Goal: Task Accomplishment & Management: Complete application form

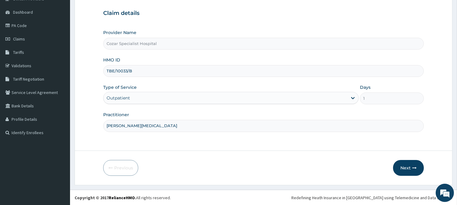
scroll to position [54, 0]
click at [411, 168] on button "Next" at bounding box center [408, 168] width 31 height 16
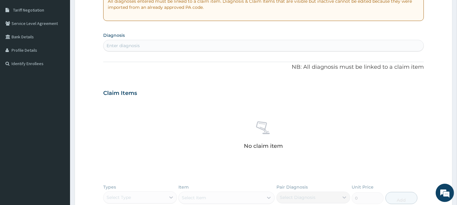
scroll to position [122, 0]
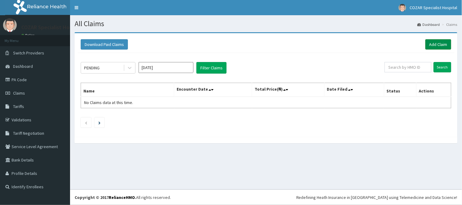
click at [440, 43] on link "Add Claim" at bounding box center [438, 44] width 26 height 10
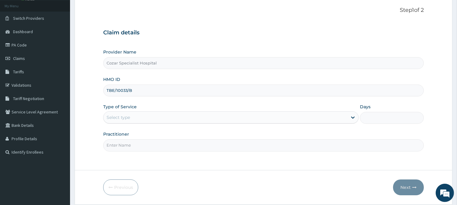
scroll to position [54, 0]
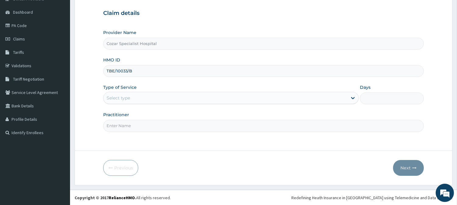
type input "TBE/10033/B"
click at [232, 96] on div "Select type" at bounding box center [226, 98] width 244 height 10
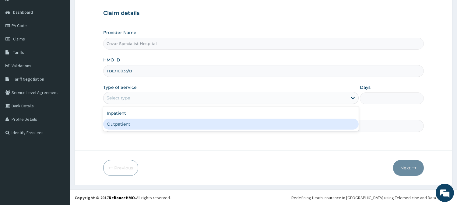
click at [202, 125] on div "Outpatient" at bounding box center [230, 124] width 255 height 11
type input "1"
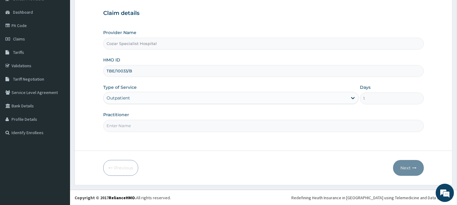
click at [187, 129] on input "Practitioner" at bounding box center [263, 126] width 321 height 12
type input "DR OSENI"
click at [409, 168] on button "Next" at bounding box center [408, 168] width 31 height 16
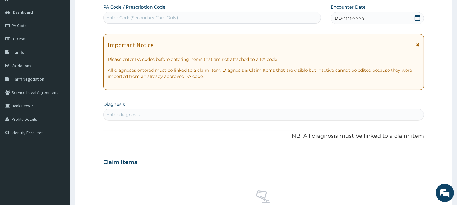
click at [418, 17] on icon at bounding box center [417, 18] width 6 height 6
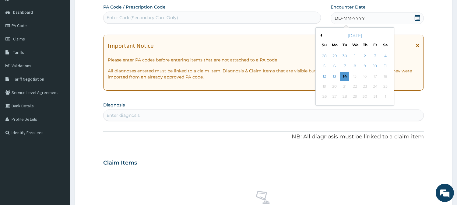
click at [321, 34] on button "Previous Month" at bounding box center [320, 35] width 3 height 3
click at [328, 86] on div "21" at bounding box center [324, 86] width 9 height 9
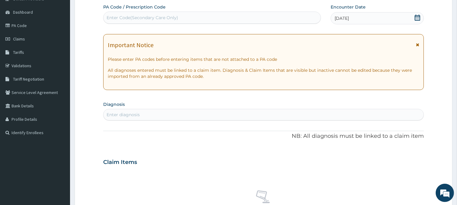
click at [416, 21] on span at bounding box center [417, 19] width 6 height 8
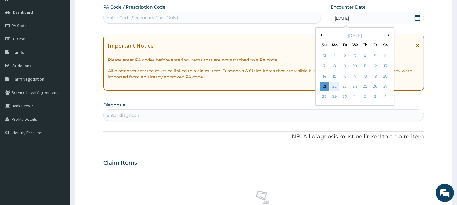
click at [335, 84] on div "22" at bounding box center [334, 86] width 9 height 9
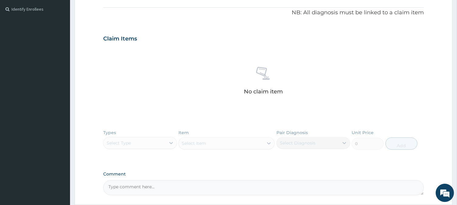
scroll to position [139, 0]
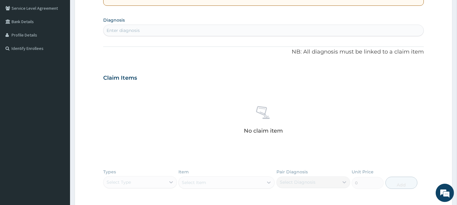
click at [228, 31] on div "Enter diagnosis" at bounding box center [264, 31] width 320 height 10
type input "malaria"
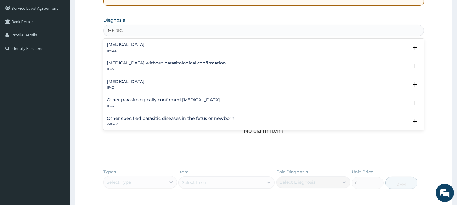
click at [181, 81] on div "Malaria, unspecified 1F4Z" at bounding box center [263, 84] width 313 height 11
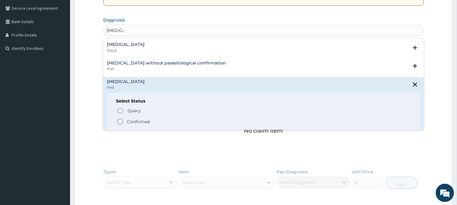
click at [147, 122] on p "Confirmed" at bounding box center [138, 122] width 23 height 6
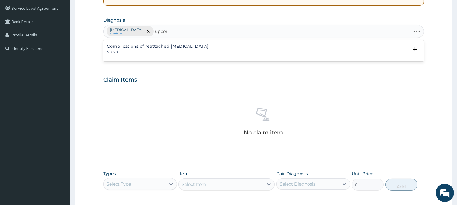
type input "upper"
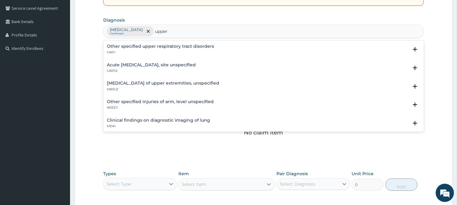
click at [196, 65] on h4 "Acute upper respiratory infection, site unspecified" at bounding box center [151, 65] width 89 height 5
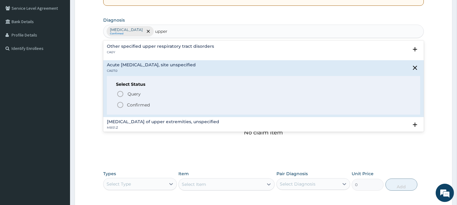
click at [139, 104] on p "Confirmed" at bounding box center [138, 105] width 23 height 6
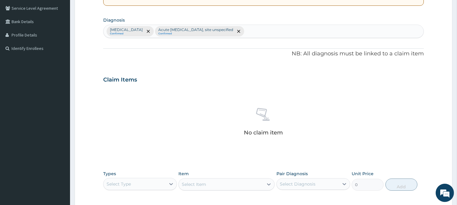
scroll to position [233, 0]
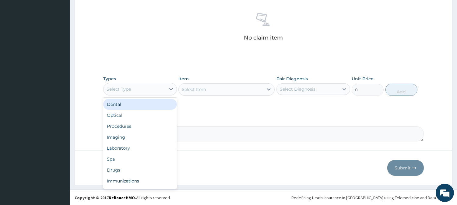
click at [146, 89] on div "Select Type" at bounding box center [135, 89] width 62 height 10
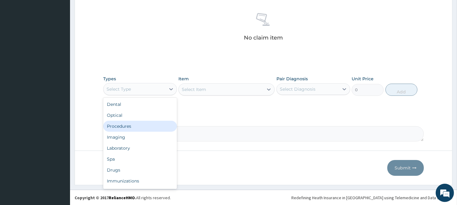
click at [142, 123] on div "Procedures" at bounding box center [140, 126] width 74 height 11
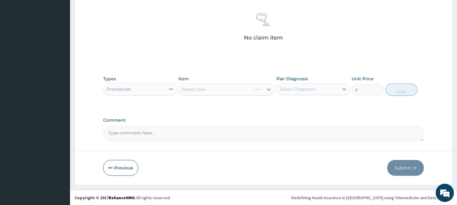
click at [264, 90] on div "Select Item" at bounding box center [226, 89] width 96 height 12
click at [264, 90] on div at bounding box center [268, 89] width 11 height 11
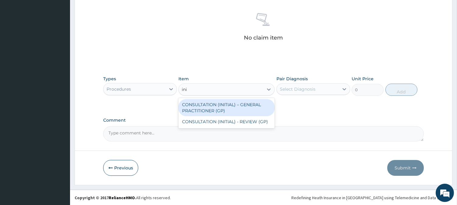
type input "init"
click at [264, 107] on div "CONSULTATION (INITIAL) – GENERAL PRACTITIONER (GP)" at bounding box center [226, 107] width 96 height 17
type input "3000"
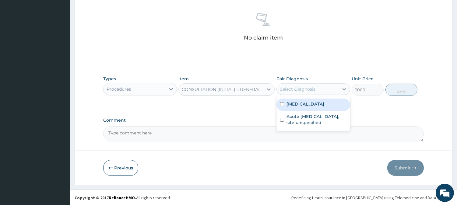
click at [303, 91] on div "Select Diagnosis" at bounding box center [298, 89] width 36 height 6
click at [306, 104] on label "Malaria, unspecified" at bounding box center [305, 104] width 38 height 6
checkbox input "true"
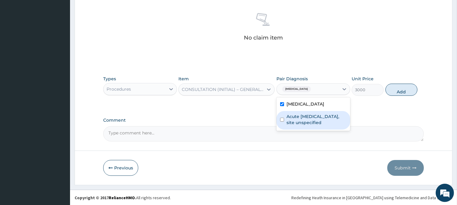
click at [309, 114] on label "Acute upper respiratory infection, site unspecified" at bounding box center [316, 120] width 60 height 12
checkbox input "true"
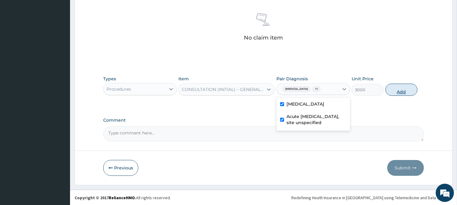
click at [407, 90] on button "Add" at bounding box center [401, 90] width 32 height 12
type input "0"
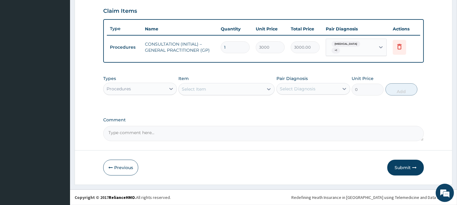
scroll to position [206, 0]
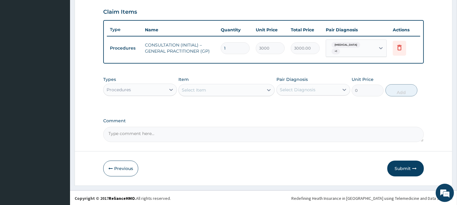
click at [141, 92] on div "Procedures" at bounding box center [135, 90] width 62 height 10
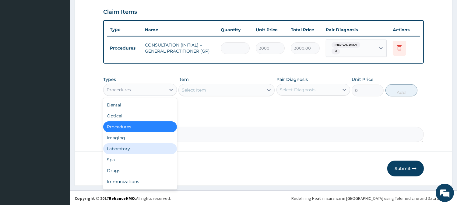
click at [160, 146] on div "Laboratory" at bounding box center [140, 148] width 74 height 11
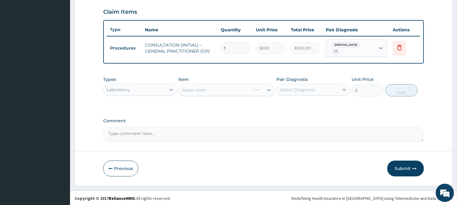
click at [268, 89] on div "Select Item" at bounding box center [226, 90] width 96 height 12
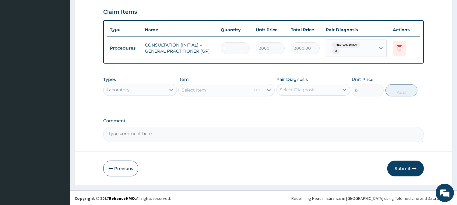
click at [268, 89] on div "Select Item" at bounding box center [226, 90] width 96 height 12
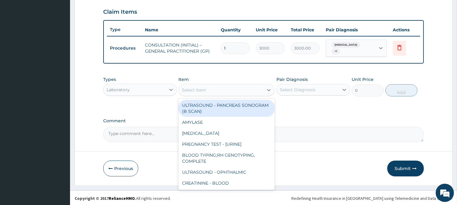
click at [268, 89] on icon at bounding box center [269, 90] width 4 height 2
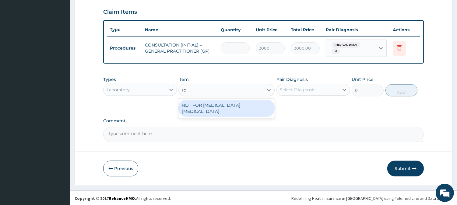
type input "rdt"
click at [265, 101] on div "RDT FOR MALARIA PARASITE" at bounding box center [226, 108] width 96 height 17
type input "1300"
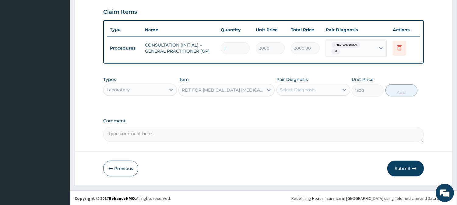
click at [308, 87] on div "Select Diagnosis" at bounding box center [298, 90] width 36 height 6
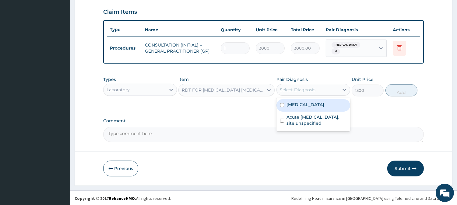
click at [312, 105] on label "Malaria, unspecified" at bounding box center [305, 105] width 38 height 6
checkbox input "true"
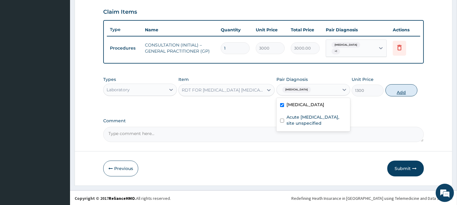
click at [406, 91] on button "Add" at bounding box center [401, 90] width 32 height 12
type input "0"
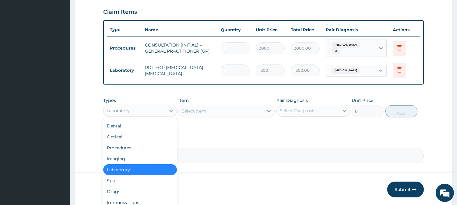
click at [162, 110] on div "Laboratory" at bounding box center [135, 111] width 62 height 10
click at [153, 187] on div "Drugs" at bounding box center [140, 191] width 74 height 11
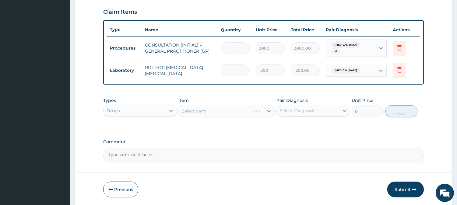
click at [265, 112] on div "Select Item" at bounding box center [226, 111] width 96 height 12
click at [269, 109] on div "Select Item" at bounding box center [226, 111] width 96 height 12
click at [259, 111] on div "Select Item" at bounding box center [226, 111] width 96 height 12
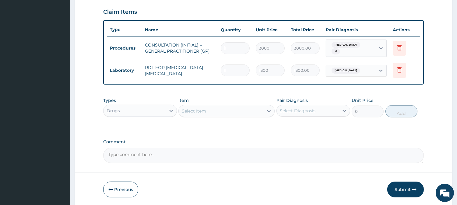
click at [196, 110] on div "Select Item" at bounding box center [194, 111] width 24 height 6
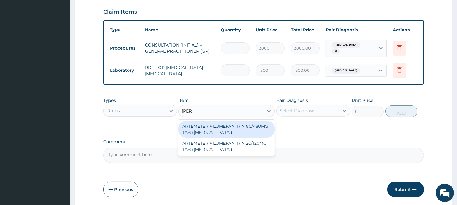
type input "coart"
click at [233, 130] on div "ARTEMETER + LUMEFANTRIN 80/480MG TAB (COARTEM)" at bounding box center [226, 129] width 96 height 17
type input "500"
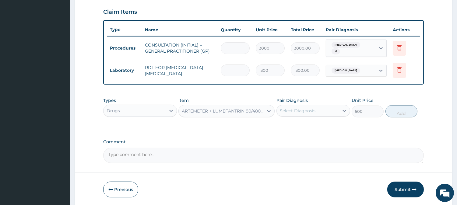
click at [314, 111] on div "Select Diagnosis" at bounding box center [298, 111] width 36 height 6
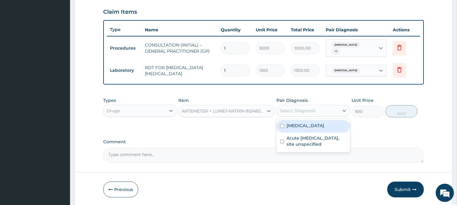
click at [315, 123] on label "Malaria, unspecified" at bounding box center [305, 126] width 38 height 6
checkbox input "true"
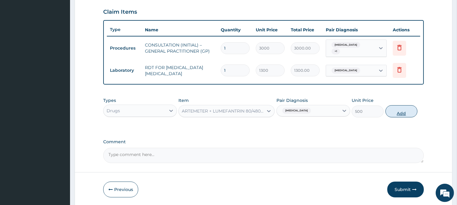
click at [401, 111] on button "Add" at bounding box center [401, 111] width 32 height 12
type input "0"
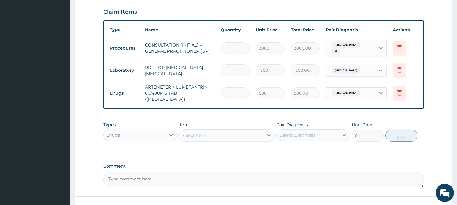
type input "0.00"
type input "6"
type input "3000.00"
type input "6"
click at [257, 131] on div "Select Item" at bounding box center [221, 136] width 85 height 10
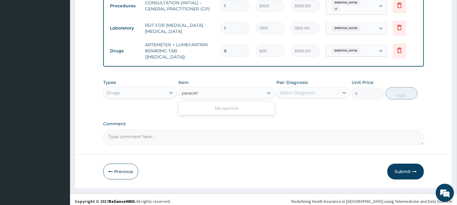
scroll to position [0, 0]
type input "paracet"
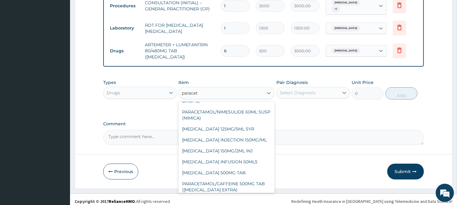
scroll to position [107, 0]
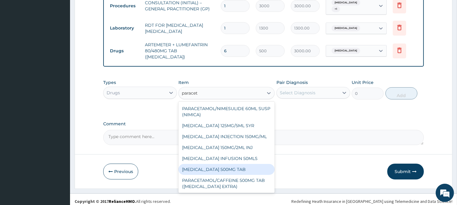
click at [257, 165] on div "PARACETAMOL 500MG TAB" at bounding box center [226, 169] width 96 height 11
type input "65"
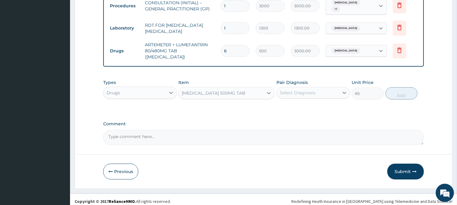
click at [335, 90] on div "Select Diagnosis" at bounding box center [308, 93] width 62 height 10
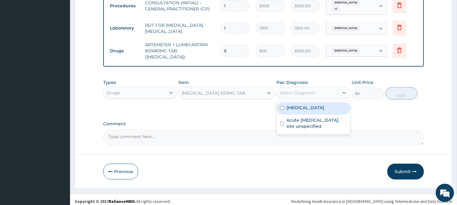
click at [332, 106] on div "Malaria, unspecified" at bounding box center [313, 108] width 74 height 12
checkbox input "true"
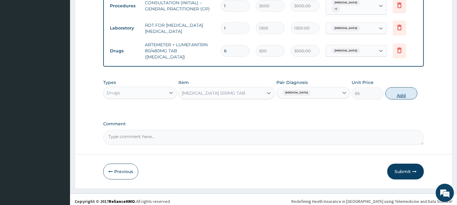
click at [393, 92] on button "Add" at bounding box center [401, 93] width 32 height 12
type input "0"
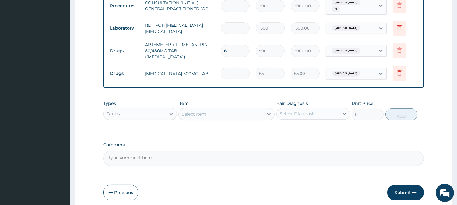
type input "18"
type input "1170.00"
type input "18"
click at [212, 114] on div "Select Item" at bounding box center [221, 114] width 85 height 10
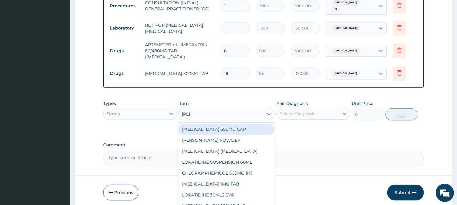
type input "lorat"
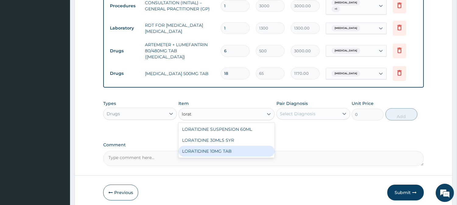
click at [232, 150] on div "LORATIDINE 10MG TAB" at bounding box center [226, 151] width 96 height 11
type input "110"
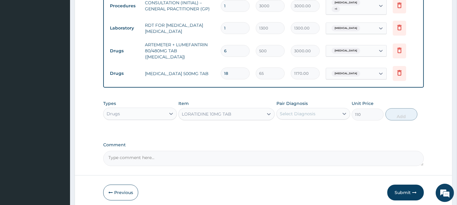
click at [319, 114] on div "Select Diagnosis" at bounding box center [308, 114] width 62 height 10
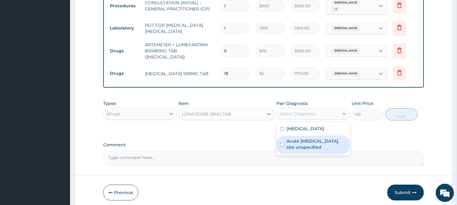
click at [337, 139] on label "Acute upper respiratory infection, site unspecified" at bounding box center [316, 144] width 60 height 12
checkbox input "true"
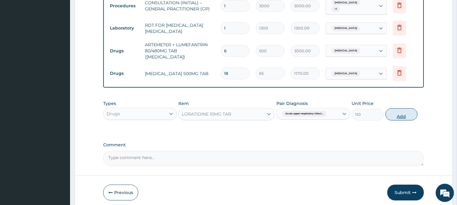
click at [404, 111] on button "Add" at bounding box center [401, 114] width 32 height 12
type input "0"
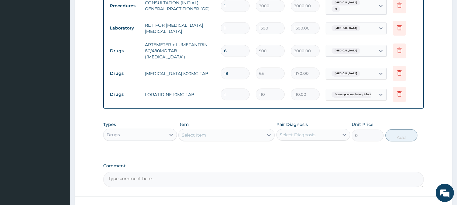
type input "10"
type input "1100.00"
type input "10"
click at [197, 132] on div "Select Item" at bounding box center [194, 135] width 24 height 6
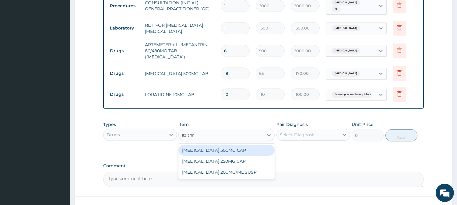
type input "azithro"
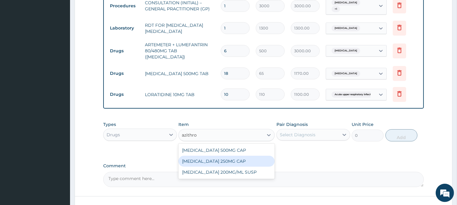
click at [213, 158] on div "AZITHROMYCIN 250MG CAP" at bounding box center [226, 161] width 96 height 11
type input "159.1999969482422"
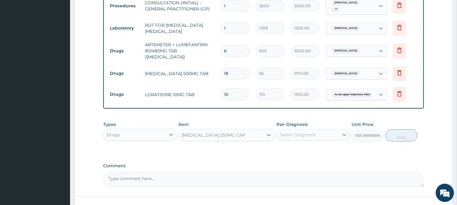
click at [321, 130] on div "Select Diagnosis" at bounding box center [308, 135] width 62 height 10
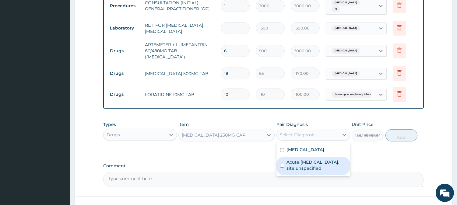
click at [325, 159] on label "Acute upper respiratory infection, site unspecified" at bounding box center [316, 165] width 60 height 12
checkbox input "true"
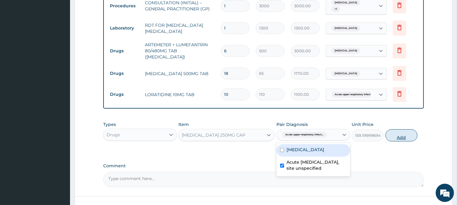
click at [409, 129] on button "Add" at bounding box center [401, 135] width 32 height 12
type input "0"
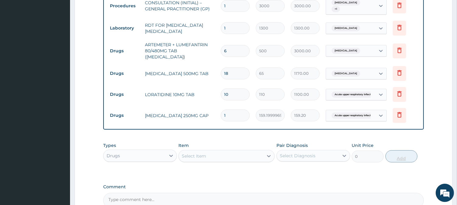
type input "0.00"
type input "6"
type input "955.20"
type input "6"
click at [220, 151] on div "Select Item" at bounding box center [221, 156] width 85 height 10
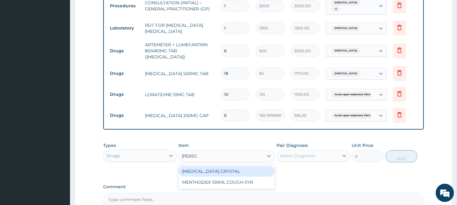
type input "mentho"
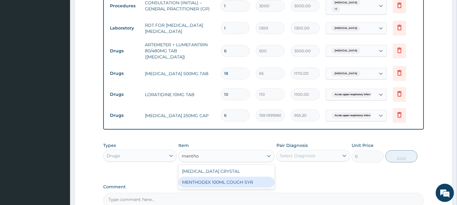
click at [241, 182] on div "MENTHODEX 100ML COUGH SYR" at bounding box center [226, 182] width 96 height 11
type input "1400"
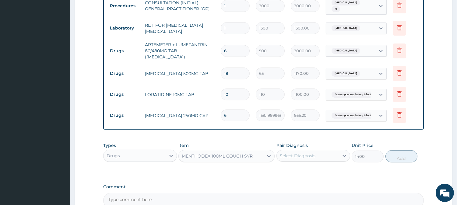
click at [339, 151] on div "Select Diagnosis" at bounding box center [308, 156] width 62 height 10
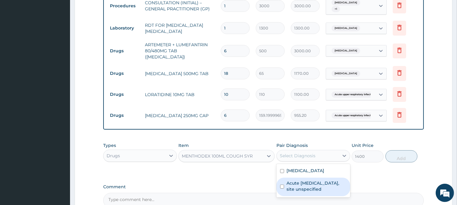
click at [335, 178] on div "Acute upper respiratory infection, site unspecified" at bounding box center [313, 187] width 74 height 19
checkbox input "true"
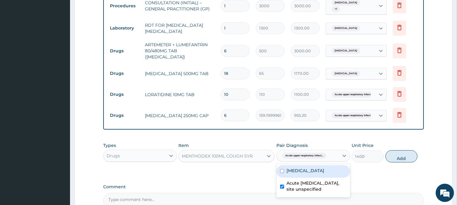
click at [418, 148] on div "Types Drugs Item MENTHODEX 100ML COUGH SYR Pair Diagnosis option Acute upper re…" at bounding box center [263, 152] width 321 height 26
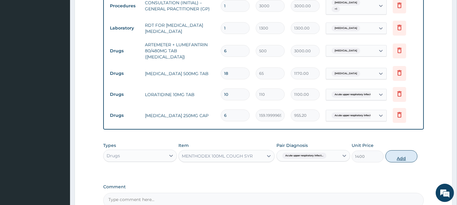
click at [411, 153] on button "Add" at bounding box center [401, 156] width 32 height 12
type input "0"
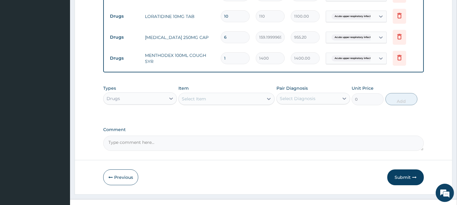
scroll to position [334, 0]
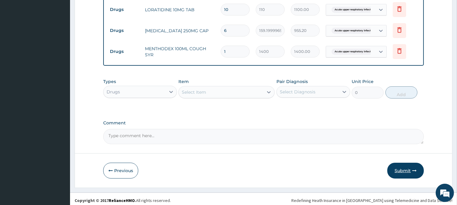
click at [408, 169] on button "Submit" at bounding box center [405, 171] width 37 height 16
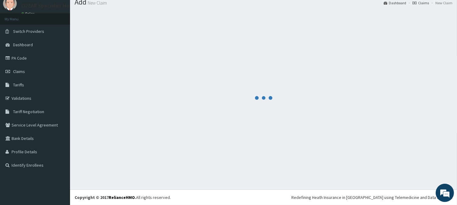
scroll to position [22, 0]
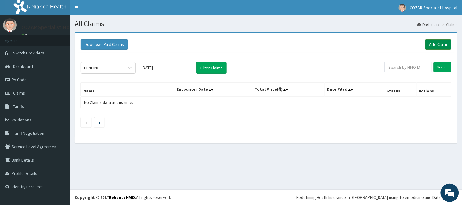
click at [448, 46] on link "Add Claim" at bounding box center [438, 44] width 26 height 10
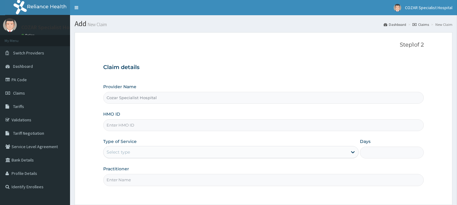
click at [288, 128] on input "HMO ID" at bounding box center [263, 125] width 321 height 12
paste input "PSC/10059/F"
type input "PSC/10059/F"
drag, startPoint x: 268, startPoint y: 161, endPoint x: 275, endPoint y: 159, distance: 7.5
click at [270, 160] on div "Provider Name Cozar Specialist Hospital HMO ID PSC/10059/F Type of Service Sele…" at bounding box center [263, 135] width 321 height 102
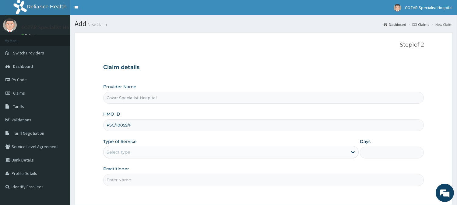
click at [290, 152] on div "Select type" at bounding box center [226, 152] width 244 height 10
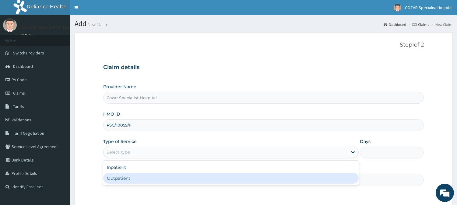
click at [258, 177] on div "Outpatient" at bounding box center [230, 178] width 255 height 11
type input "1"
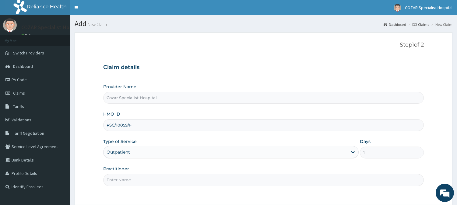
scroll to position [54, 0]
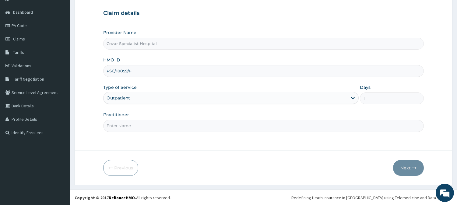
click at [191, 135] on div "Step 1 of 2 Claim details Provider Name Cozar Specialist Hospital HMO ID PSC/10…" at bounding box center [263, 65] width 321 height 154
click at [210, 124] on input "Practitioner" at bounding box center [263, 126] width 321 height 12
type input "DR OSENI"
click at [415, 168] on icon "button" at bounding box center [414, 168] width 4 height 4
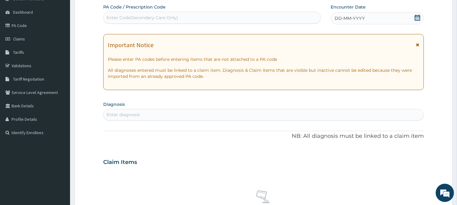
click at [416, 16] on icon at bounding box center [417, 18] width 5 height 6
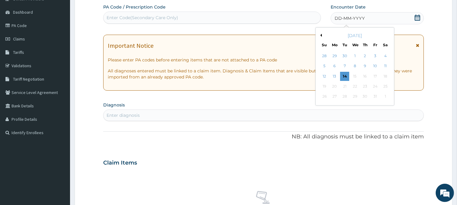
click at [321, 35] on button "Previous Month" at bounding box center [320, 35] width 3 height 3
click at [336, 87] on div "22" at bounding box center [334, 86] width 9 height 9
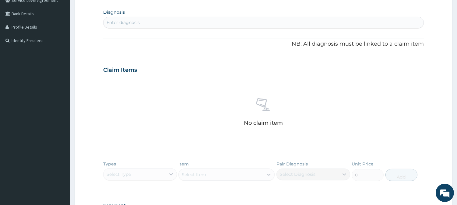
scroll to position [132, 0]
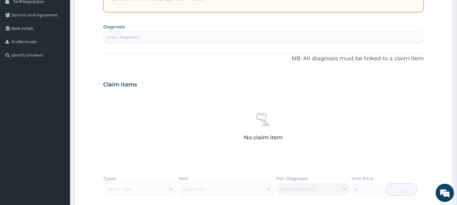
click at [228, 33] on div "Enter diagnosis" at bounding box center [264, 37] width 320 height 10
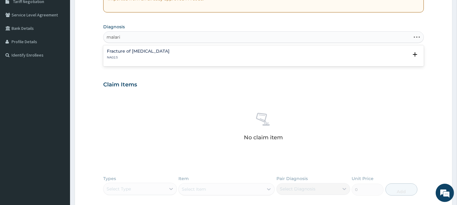
type input "malaria"
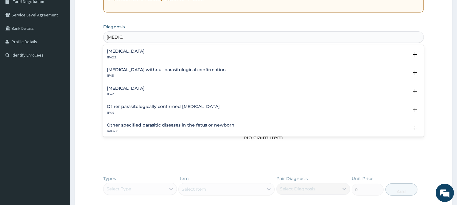
click at [133, 85] on div "Malaria, unspecified 1F4Z Select Status Query Query covers suspected (?), Keep …" at bounding box center [263, 93] width 321 height 19
click at [132, 91] on div "Malaria, unspecified 1F4Z" at bounding box center [126, 91] width 38 height 11
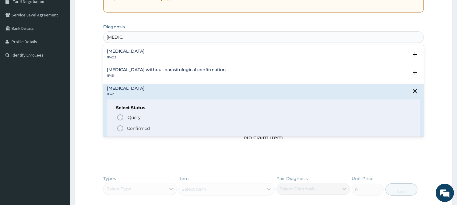
click at [127, 129] on p "Confirmed" at bounding box center [138, 128] width 23 height 6
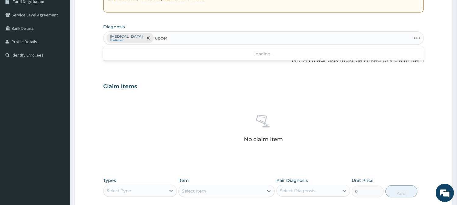
type input "upper"
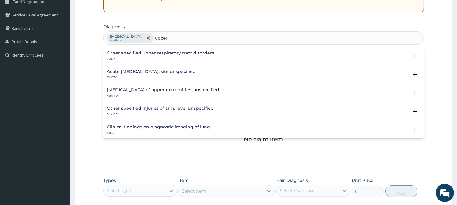
click at [181, 72] on h4 "Acute upper respiratory infection, site unspecified" at bounding box center [151, 71] width 89 height 5
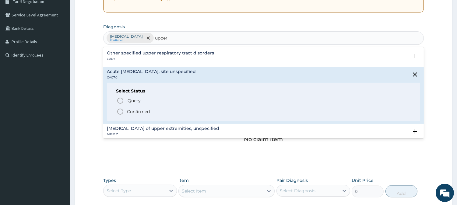
click at [131, 111] on p "Confirmed" at bounding box center [138, 112] width 23 height 6
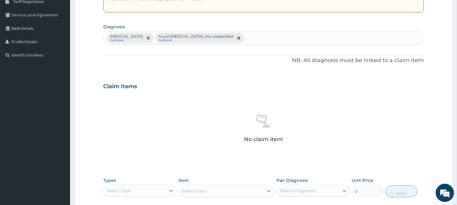
scroll to position [233, 0]
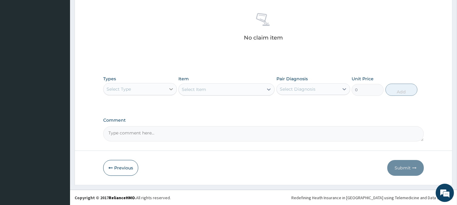
click at [166, 92] on div at bounding box center [171, 89] width 11 height 11
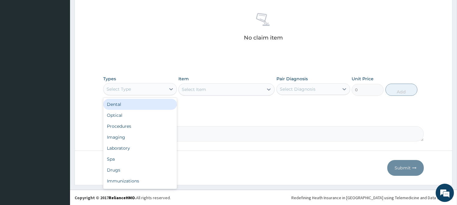
click at [155, 86] on div "Select Type" at bounding box center [135, 89] width 62 height 10
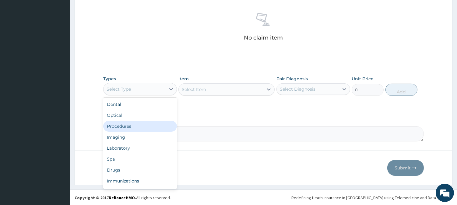
click at [148, 128] on div "Procedures" at bounding box center [140, 126] width 74 height 11
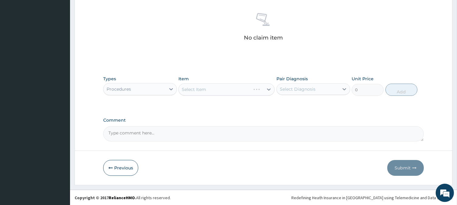
click at [264, 92] on div "Select Item" at bounding box center [226, 89] width 96 height 12
click at [267, 89] on div "Select Item" at bounding box center [226, 89] width 96 height 12
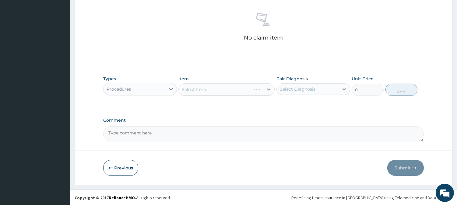
click at [267, 89] on div "Select Item" at bounding box center [226, 89] width 96 height 12
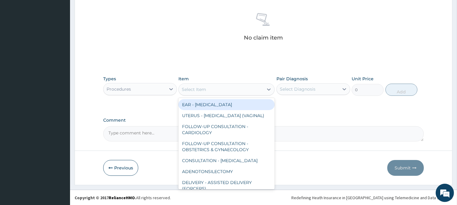
click at [267, 89] on icon at bounding box center [269, 89] width 6 height 6
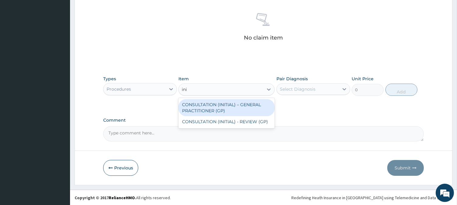
type input "init"
click at [247, 105] on div "CONSULTATION (INITIAL) – GENERAL PRACTITIONER (GP)" at bounding box center [226, 107] width 96 height 17
type input "3000"
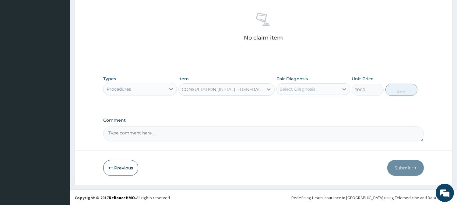
click at [330, 88] on div "Select Diagnosis" at bounding box center [308, 89] width 62 height 10
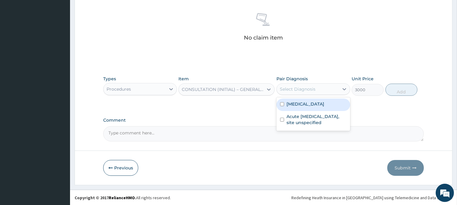
click at [324, 104] on label "Malaria, unspecified" at bounding box center [305, 104] width 38 height 6
checkbox input "true"
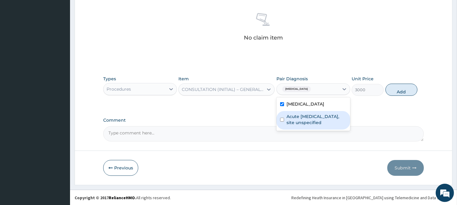
click at [326, 117] on label "Acute upper respiratory infection, site unspecified" at bounding box center [316, 120] width 60 height 12
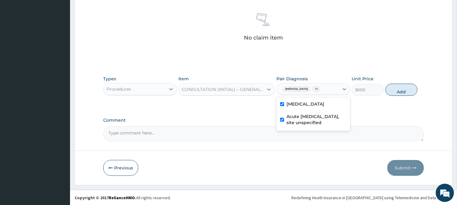
checkbox input "true"
click at [404, 89] on button "Add" at bounding box center [401, 90] width 32 height 12
type input "0"
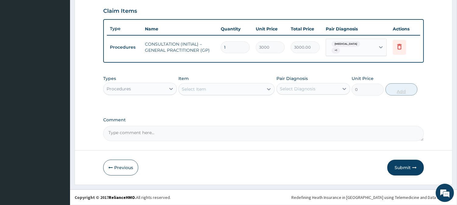
scroll to position [206, 0]
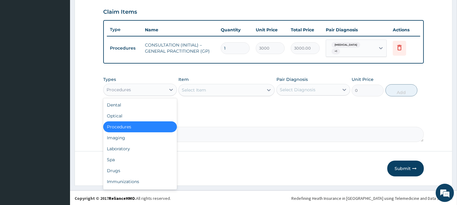
click at [142, 85] on div "Procedures" at bounding box center [135, 90] width 62 height 10
click at [159, 144] on div "Laboratory" at bounding box center [140, 148] width 74 height 11
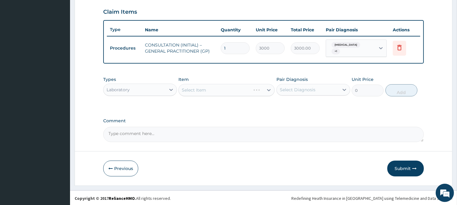
click at [199, 89] on div "Select Item" at bounding box center [226, 90] width 96 height 12
click at [199, 89] on div "Select Item" at bounding box center [194, 90] width 24 height 6
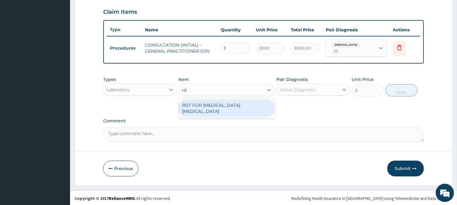
type input "rdt"
click at [197, 103] on div "RDT FOR MALARIA PARASITE" at bounding box center [226, 108] width 96 height 17
type input "1300"
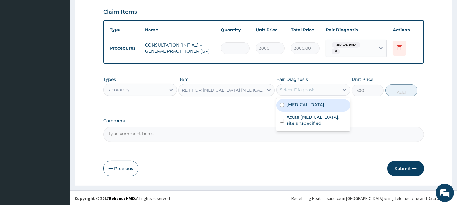
click at [283, 87] on div "Select Diagnosis" at bounding box center [298, 90] width 36 height 6
click at [287, 102] on label "Malaria, unspecified" at bounding box center [305, 105] width 38 height 6
checkbox input "true"
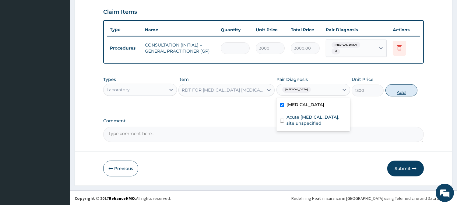
click at [393, 88] on button "Add" at bounding box center [401, 90] width 32 height 12
type input "0"
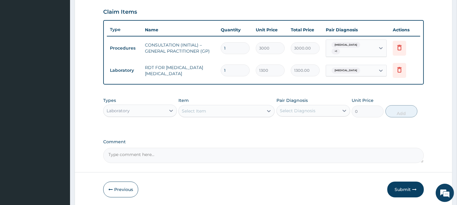
click at [120, 108] on div "Laboratory" at bounding box center [118, 111] width 23 height 6
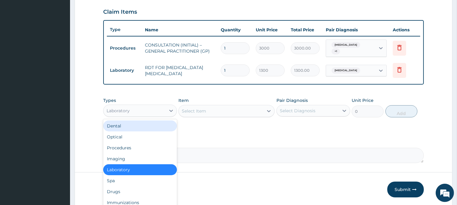
click at [121, 129] on div "Dental" at bounding box center [140, 126] width 74 height 11
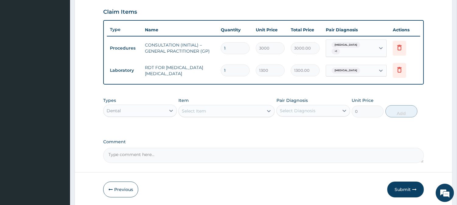
click at [156, 114] on div "Dental" at bounding box center [135, 111] width 62 height 10
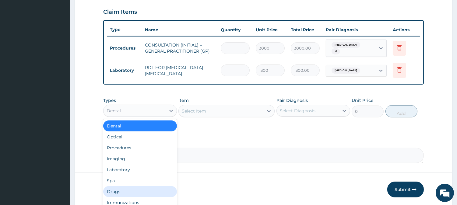
click at [142, 187] on div "Drugs" at bounding box center [140, 191] width 74 height 11
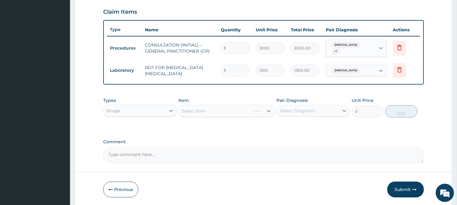
click at [260, 111] on div "Select Item" at bounding box center [226, 111] width 96 height 12
click at [259, 108] on div "Select Item" at bounding box center [226, 111] width 96 height 12
click at [237, 110] on div "Select Item" at bounding box center [221, 111] width 85 height 10
click at [206, 111] on div "Select Item" at bounding box center [221, 111] width 85 height 10
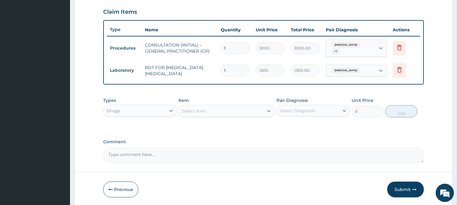
click at [206, 111] on div "Select Item" at bounding box center [221, 111] width 85 height 10
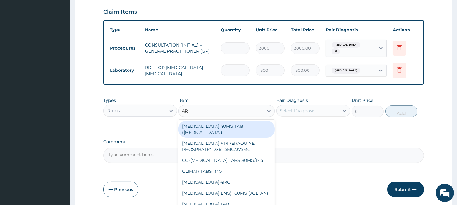
type input "ARTEME"
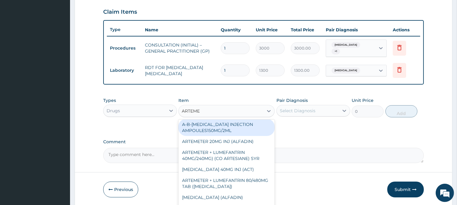
scroll to position [50, 0]
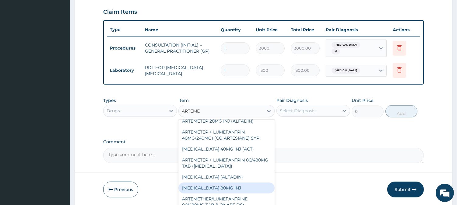
click at [233, 194] on div "ARTEMETHER 80MG INJ" at bounding box center [226, 188] width 96 height 11
type input "750"
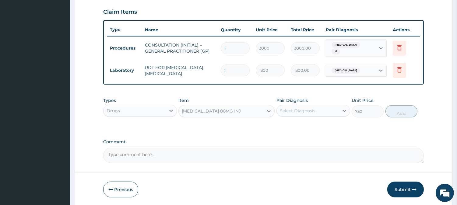
click at [315, 109] on div "Select Diagnosis" at bounding box center [308, 111] width 62 height 10
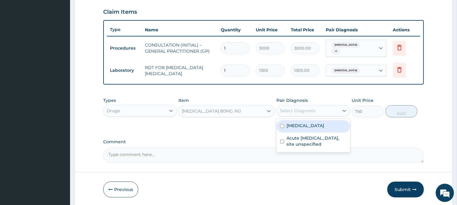
click at [314, 127] on label "Malaria, unspecified" at bounding box center [305, 126] width 38 height 6
checkbox input "true"
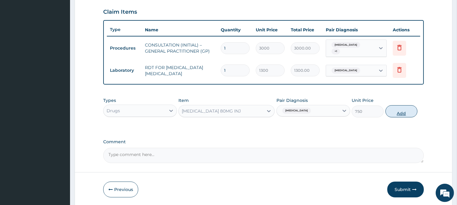
click at [402, 109] on button "Add" at bounding box center [401, 111] width 32 height 12
type input "0"
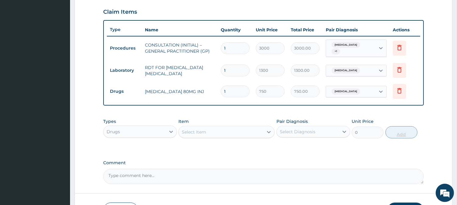
type input "0.00"
type input "6"
type input "4500.00"
type input "6"
click at [263, 133] on div "Select Item" at bounding box center [221, 132] width 85 height 10
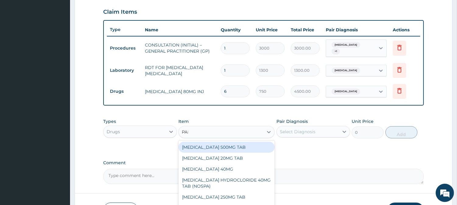
type input "PARACETA"
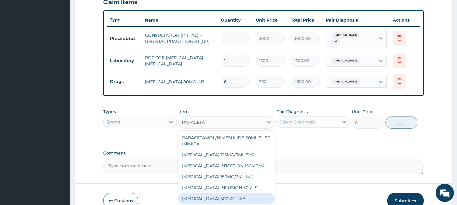
scroll to position [249, 0]
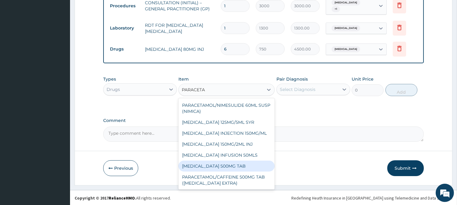
click at [252, 167] on div "PARACETAMOL 500MG TAB" at bounding box center [226, 166] width 96 height 11
type input "65"
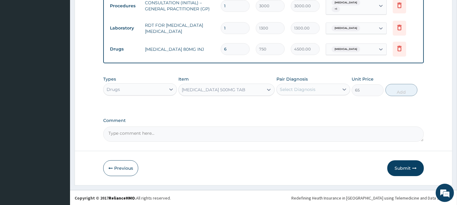
click at [332, 93] on div "Select Diagnosis" at bounding box center [308, 90] width 62 height 10
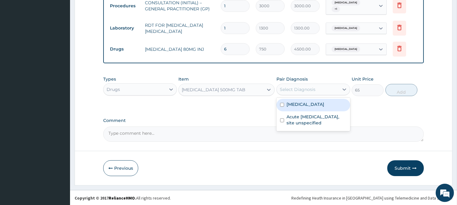
click at [330, 108] on div "Malaria, unspecified" at bounding box center [313, 105] width 74 height 12
checkbox input "true"
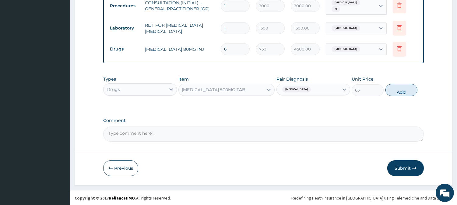
click at [405, 93] on button "Add" at bounding box center [401, 90] width 32 height 12
type input "0"
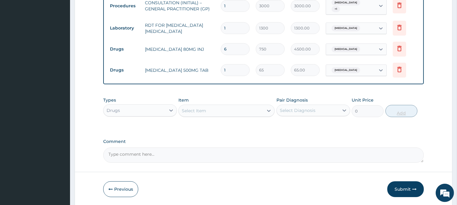
type input "18"
type input "1170.00"
type input "18"
click at [254, 111] on div "Select Item" at bounding box center [221, 111] width 85 height 10
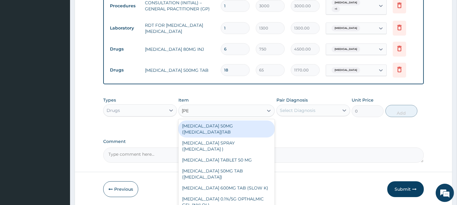
type input "LORAT"
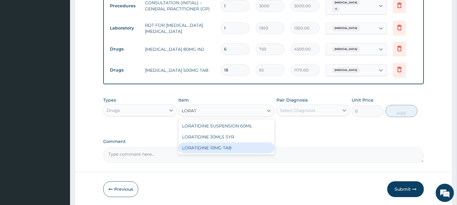
click at [242, 146] on div "LORATIDINE 10MG TAB" at bounding box center [226, 147] width 96 height 11
type input "110"
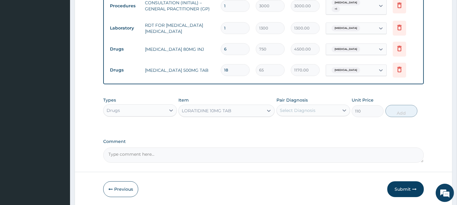
click at [317, 107] on div "Select Diagnosis" at bounding box center [308, 111] width 62 height 10
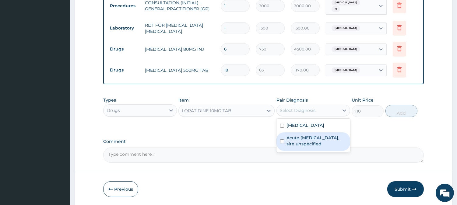
click at [318, 145] on label "Acute upper respiratory infection, site unspecified" at bounding box center [316, 141] width 60 height 12
checkbox input "true"
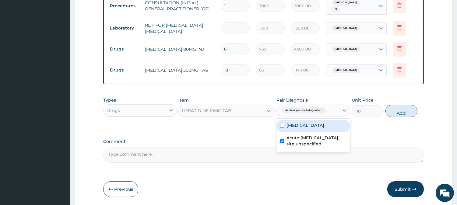
click at [403, 114] on button "Add" at bounding box center [401, 111] width 32 height 12
type input "0"
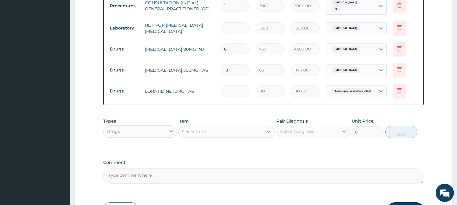
type input "10"
type input "1100.00"
type input "10"
click at [237, 133] on div "Select Item" at bounding box center [221, 132] width 85 height 10
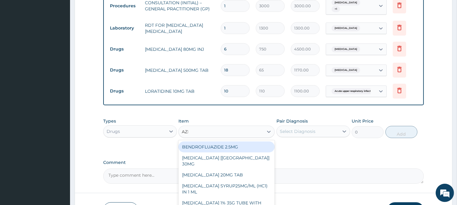
type input "AZITHRO"
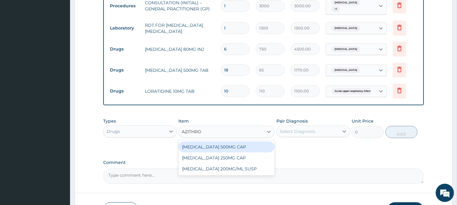
click at [272, 143] on div "AZITHROMYCIN 500MG CAP" at bounding box center [226, 147] width 96 height 11
type input "450"
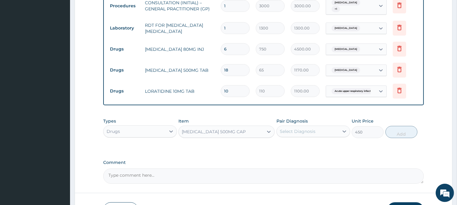
click at [309, 128] on div "Select Diagnosis" at bounding box center [298, 131] width 36 height 6
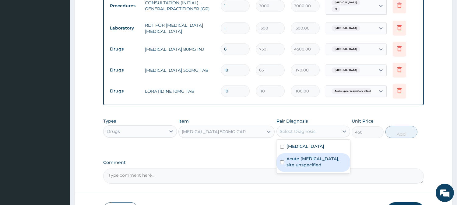
click at [314, 161] on label "Acute upper respiratory infection, site unspecified" at bounding box center [316, 162] width 60 height 12
checkbox input "true"
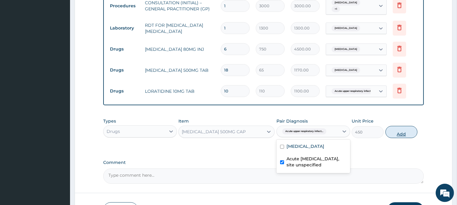
click at [403, 131] on button "Add" at bounding box center [401, 132] width 32 height 12
type input "0"
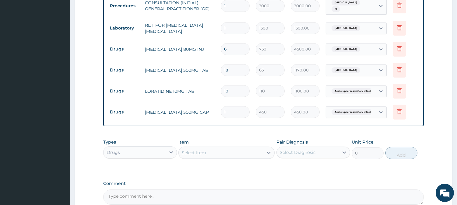
type input "0.00"
type input "6"
type input "2700.00"
type input "6"
click at [210, 153] on div "Select Item" at bounding box center [221, 153] width 85 height 10
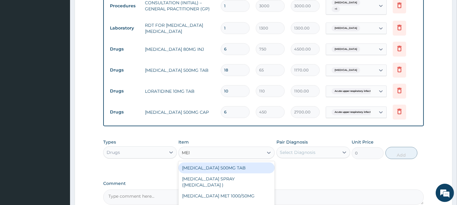
type input "MENTHOD"
click at [245, 168] on div "MENTHODEX 100ML COUGH SYR" at bounding box center [226, 168] width 96 height 11
type input "1400"
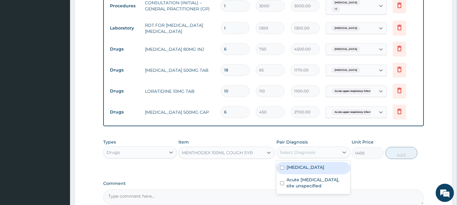
click at [314, 154] on div "Select Diagnosis" at bounding box center [298, 152] width 36 height 6
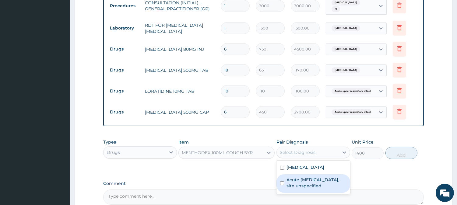
click at [317, 184] on label "Acute upper respiratory infection, site unspecified" at bounding box center [316, 183] width 60 height 12
checkbox input "true"
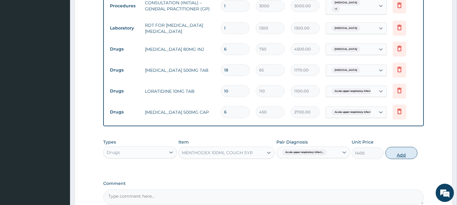
click at [397, 154] on button "Add" at bounding box center [401, 153] width 32 height 12
type input "0"
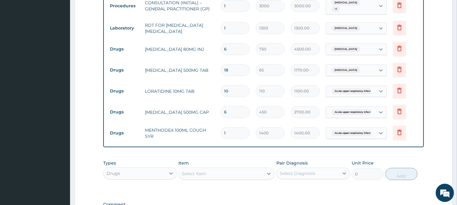
scroll to position [334, 0]
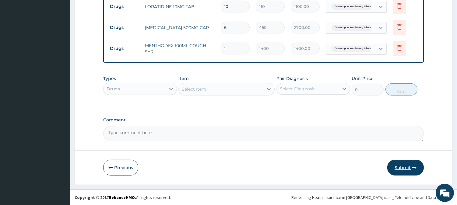
click at [403, 167] on button "Submit" at bounding box center [405, 168] width 37 height 16
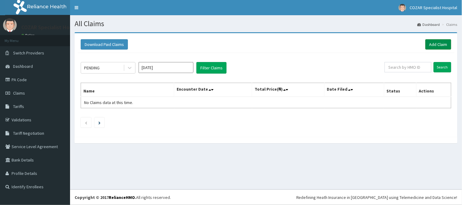
click at [447, 43] on link "Add Claim" at bounding box center [438, 44] width 26 height 10
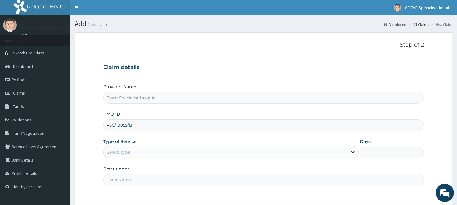
type input "PSC/10059/B"
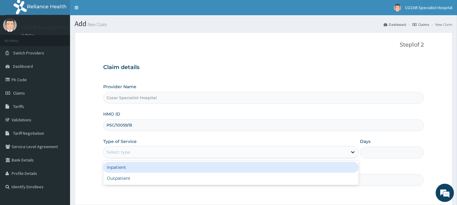
click at [125, 155] on div "Select type" at bounding box center [118, 152] width 23 height 6
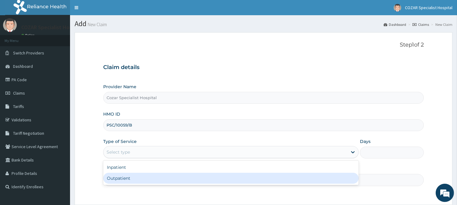
click at [170, 181] on div "Outpatient" at bounding box center [230, 178] width 255 height 11
type input "1"
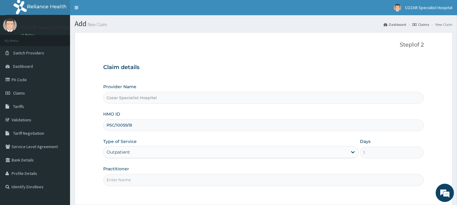
scroll to position [54, 0]
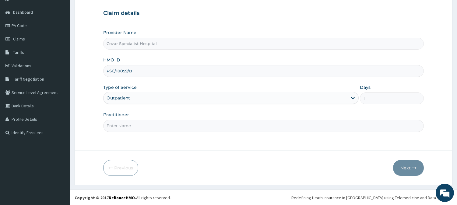
click at [202, 124] on input "Practitioner" at bounding box center [263, 126] width 321 height 12
type input "[PERSON_NAME][MEDICAL_DATA]"
click at [416, 169] on icon "button" at bounding box center [414, 168] width 4 height 4
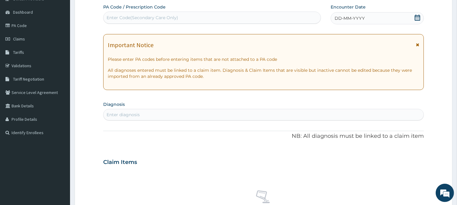
click at [419, 17] on icon at bounding box center [417, 18] width 6 height 6
